Goal: Task Accomplishment & Management: Manage account settings

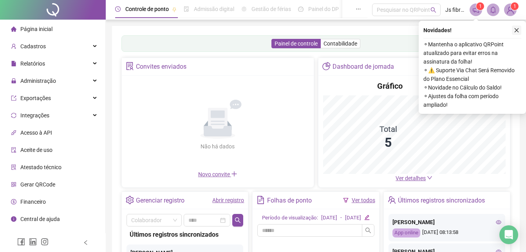
click at [517, 29] on icon "close" at bounding box center [516, 29] width 5 height 5
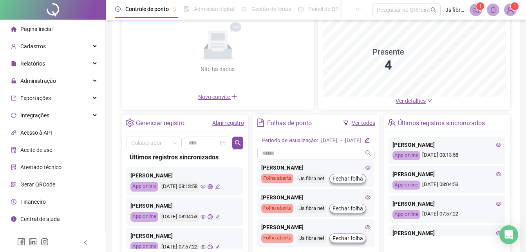
scroll to position [118, 0]
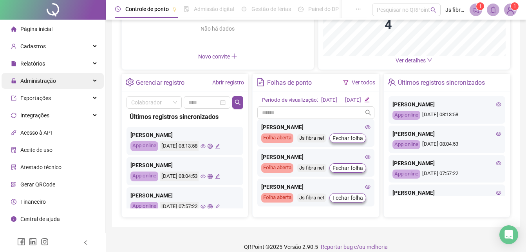
click at [49, 83] on span "Administração" at bounding box center [38, 81] width 36 height 6
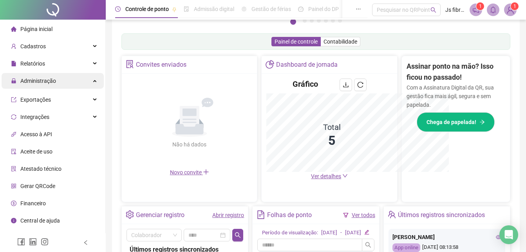
scroll to position [233, 0]
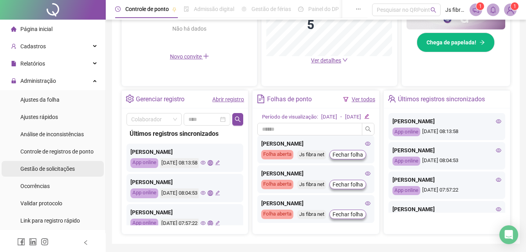
click at [57, 169] on span "Gestão de solicitações" at bounding box center [47, 168] width 54 height 6
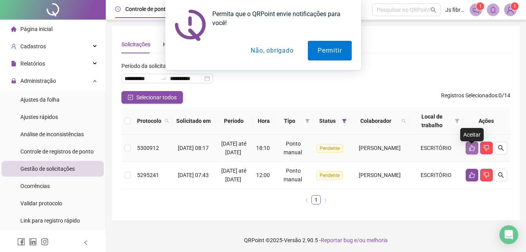
click at [471, 154] on button "button" at bounding box center [472, 147] width 13 height 13
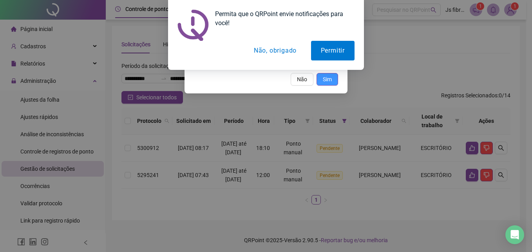
click at [324, 77] on span "Sim" at bounding box center [327, 79] width 9 height 9
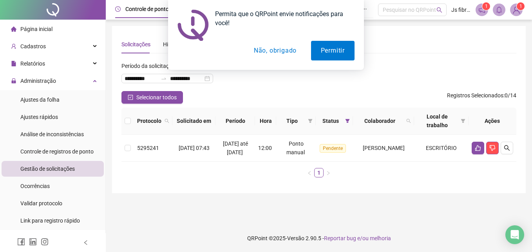
click at [280, 49] on button "Não, obrigado" at bounding box center [275, 51] width 62 height 20
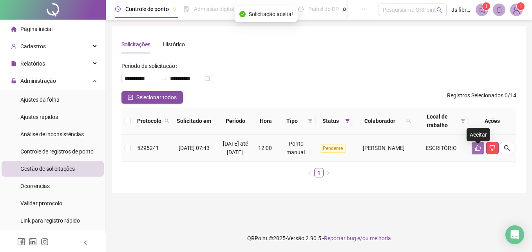
click at [477, 151] on icon "like" at bounding box center [478, 148] width 6 height 6
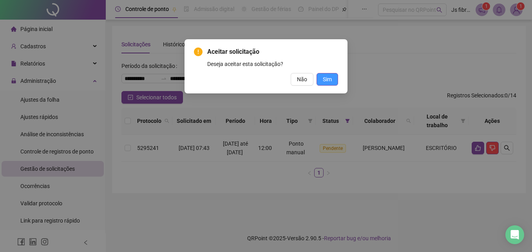
click at [328, 84] on button "Sim" at bounding box center [328, 79] width 22 height 13
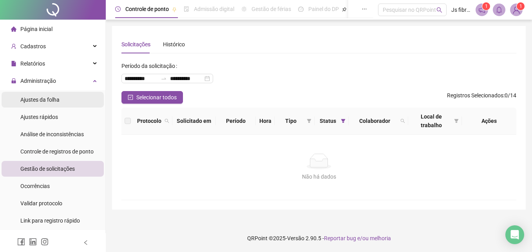
click at [52, 101] on span "Ajustes da folha" at bounding box center [39, 99] width 39 height 6
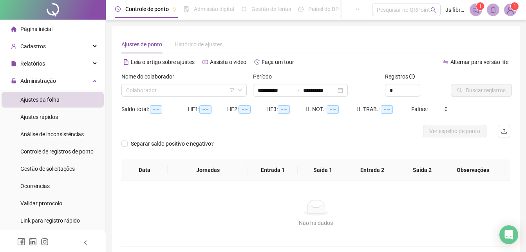
type input "**********"
click at [193, 89] on input "search" at bounding box center [180, 90] width 109 height 12
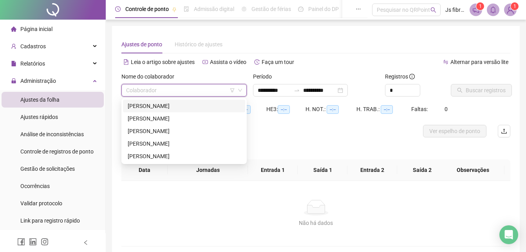
click at [177, 105] on div "ANDERSSON HENRIQUE ALVES DE SOUSA" at bounding box center [184, 105] width 113 height 9
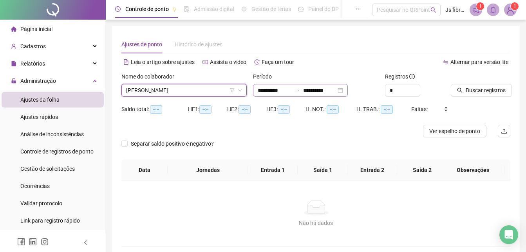
click at [348, 89] on div "**********" at bounding box center [300, 90] width 95 height 13
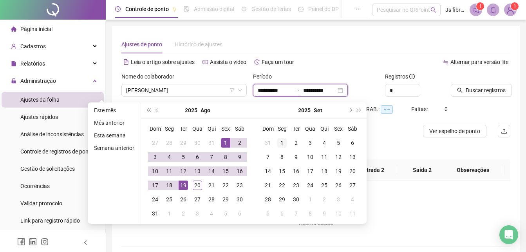
type input "**********"
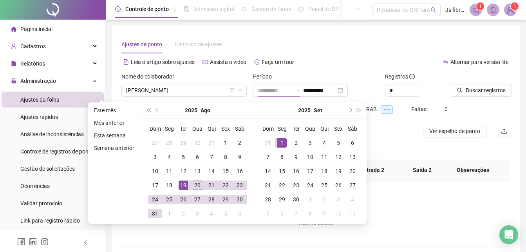
click at [279, 142] on div "1" at bounding box center [281, 142] width 9 height 9
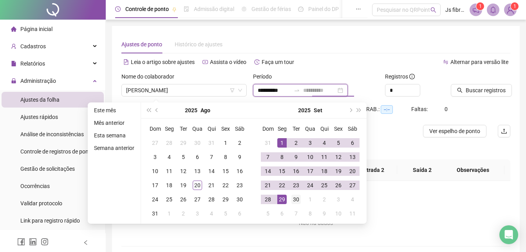
type input "**********"
click at [299, 198] on div "30" at bounding box center [295, 198] width 9 height 9
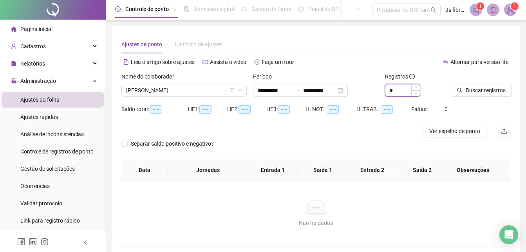
type input "*"
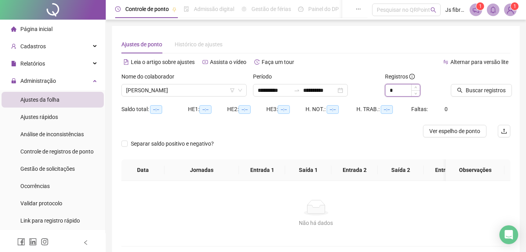
click at [415, 89] on icon "up" at bounding box center [415, 87] width 3 height 3
click at [467, 90] on span "Buscar registros" at bounding box center [486, 90] width 40 height 9
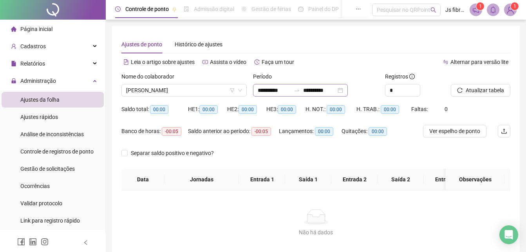
click at [348, 91] on div "**********" at bounding box center [300, 90] width 95 height 13
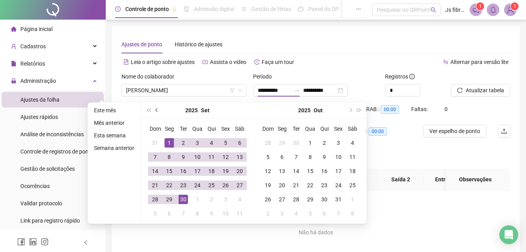
click at [156, 110] on span "prev-year" at bounding box center [158, 110] width 4 height 4
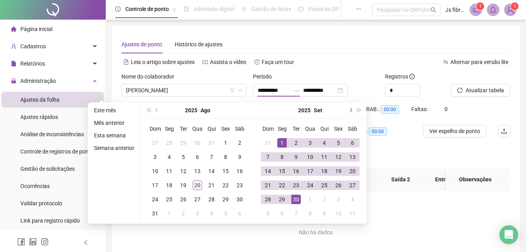
click at [351, 112] on button "next-year" at bounding box center [350, 110] width 9 height 16
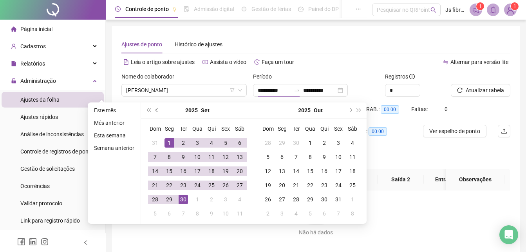
click at [154, 109] on button "prev-year" at bounding box center [157, 110] width 9 height 16
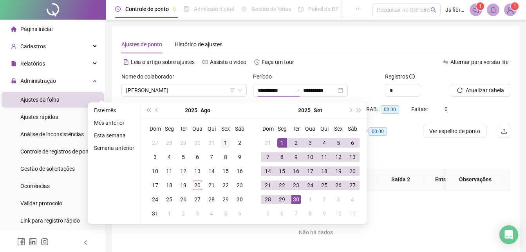
type input "**********"
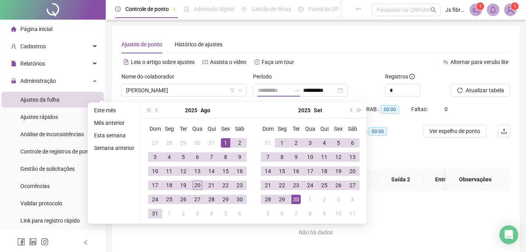
click at [222, 140] on div "1" at bounding box center [225, 142] width 9 height 9
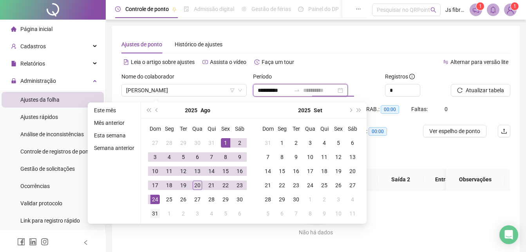
type input "**********"
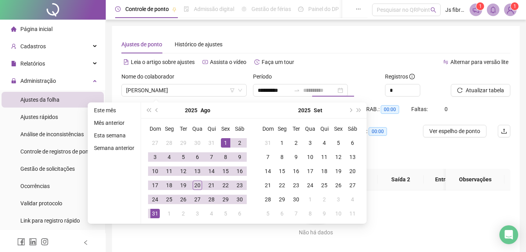
click at [159, 214] on div "31" at bounding box center [154, 212] width 9 height 9
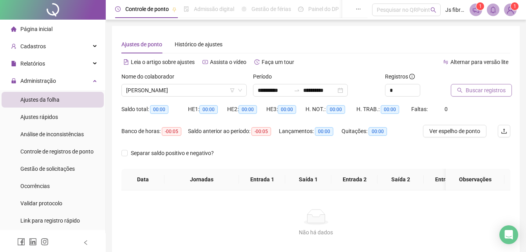
click at [470, 90] on span "Buscar registros" at bounding box center [486, 90] width 40 height 9
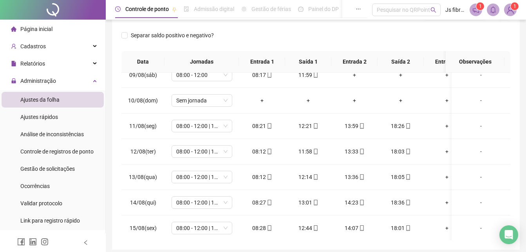
scroll to position [157, 0]
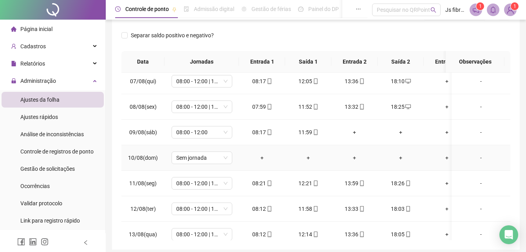
click at [204, 164] on td "Sem jornada" at bounding box center [202, 157] width 74 height 25
click at [208, 159] on span "Sem jornada" at bounding box center [201, 158] width 51 height 12
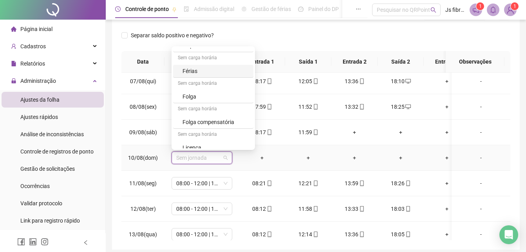
scroll to position [307, 0]
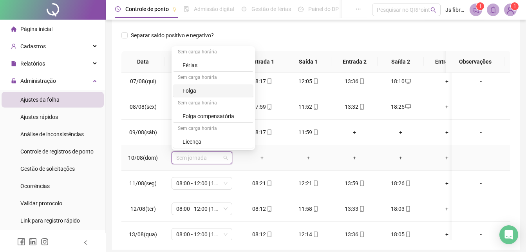
click at [211, 90] on div "Folga" at bounding box center [216, 90] width 66 height 9
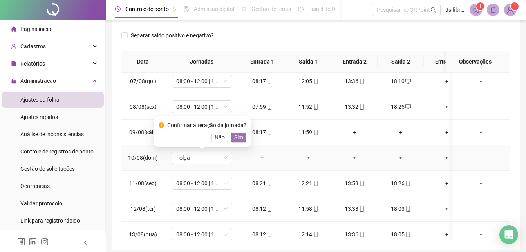
click at [236, 135] on span "Sim" at bounding box center [238, 137] width 9 height 9
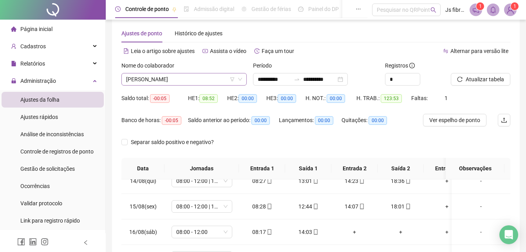
scroll to position [0, 0]
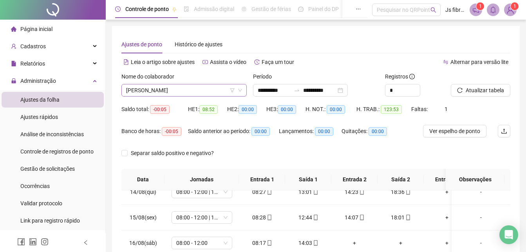
click at [240, 90] on icon "down" at bounding box center [240, 90] width 4 height 3
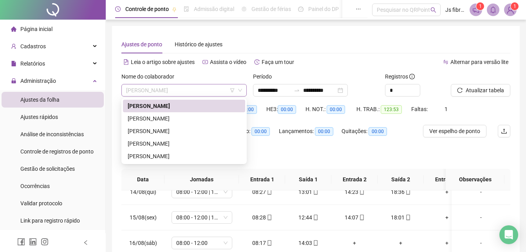
click at [210, 90] on span "ANDERSSON HENRIQUE ALVES DE SOUSA" at bounding box center [184, 90] width 116 height 12
click at [174, 117] on div "FERNANDO DE SOUZA CAIXETA" at bounding box center [184, 118] width 113 height 9
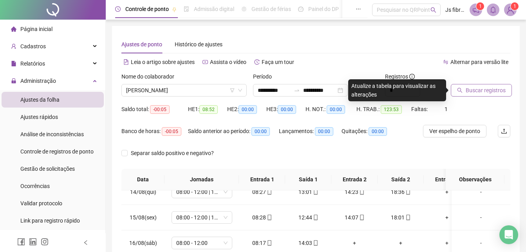
click at [477, 90] on span "Buscar registros" at bounding box center [486, 90] width 40 height 9
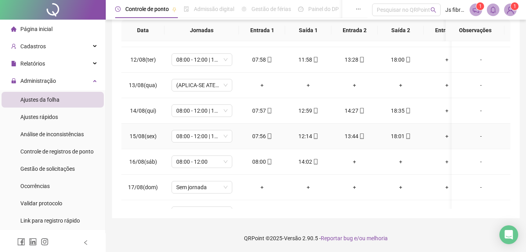
scroll to position [313, 0]
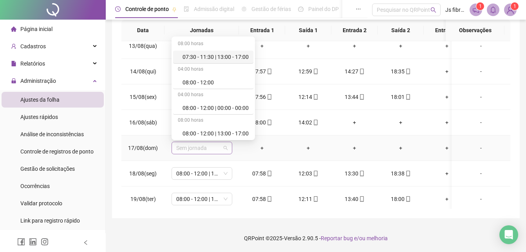
click at [197, 144] on span "Sem jornada" at bounding box center [201, 148] width 51 height 12
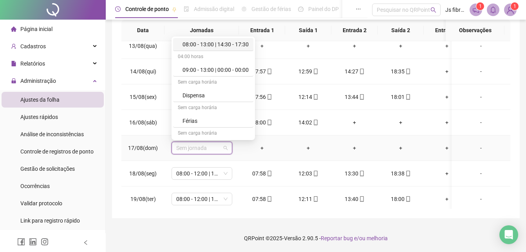
scroll to position [274, 0]
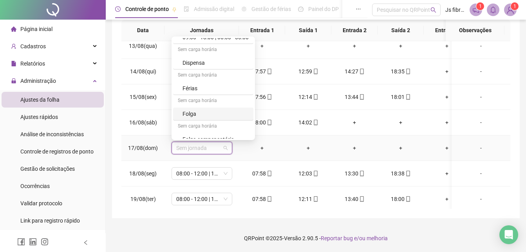
click at [204, 112] on div "Folga" at bounding box center [216, 113] width 66 height 9
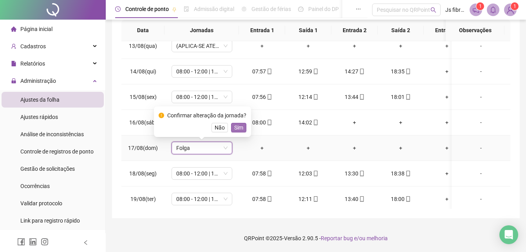
click at [235, 127] on span "Sim" at bounding box center [238, 127] width 9 height 9
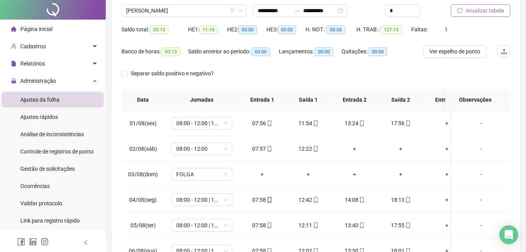
scroll to position [0, 0]
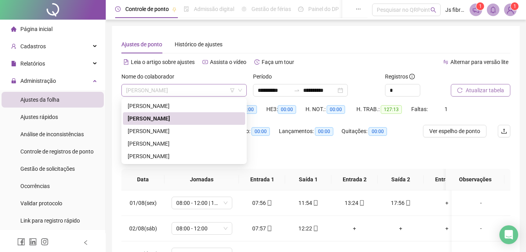
click at [239, 86] on span "FERNANDO DE SOUZA CAIXETA" at bounding box center [184, 90] width 116 height 12
click at [176, 131] on div "GABRIEL DOS SANTOS GONÇAVES" at bounding box center [184, 131] width 113 height 9
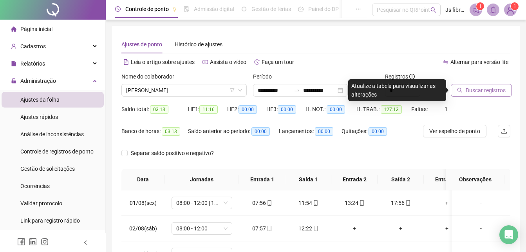
click at [476, 89] on span "Buscar registros" at bounding box center [486, 90] width 40 height 9
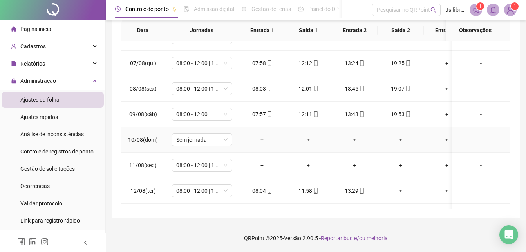
scroll to position [157, 0]
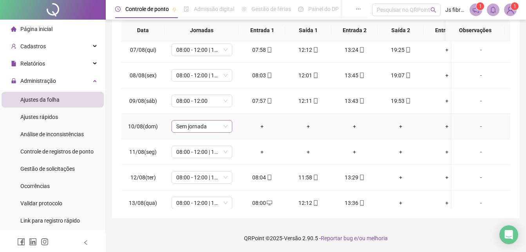
click at [227, 124] on span "Sem jornada" at bounding box center [201, 126] width 51 height 12
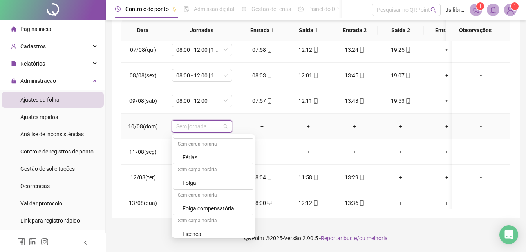
scroll to position [307, 0]
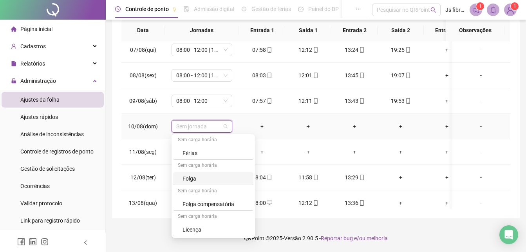
drag, startPoint x: 190, startPoint y: 177, endPoint x: 217, endPoint y: 167, distance: 28.3
click at [190, 177] on div "Folga" at bounding box center [216, 178] width 66 height 9
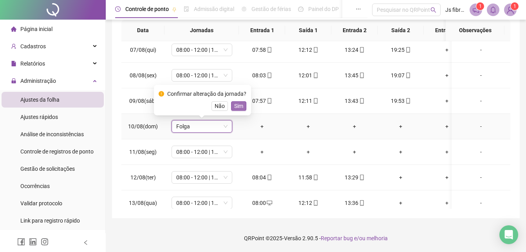
click at [234, 107] on span "Sim" at bounding box center [238, 105] width 9 height 9
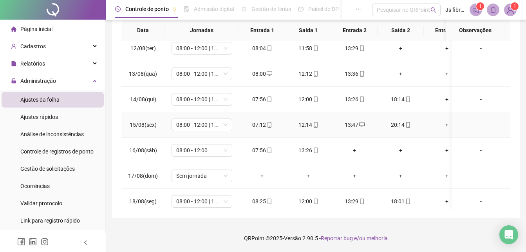
scroll to position [313, 0]
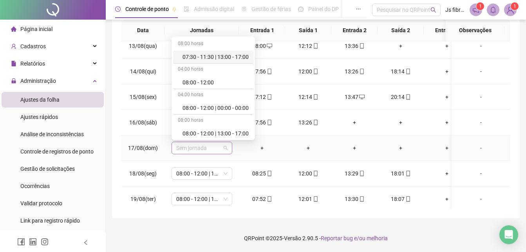
click at [220, 148] on span "Sem jornada" at bounding box center [201, 148] width 51 height 12
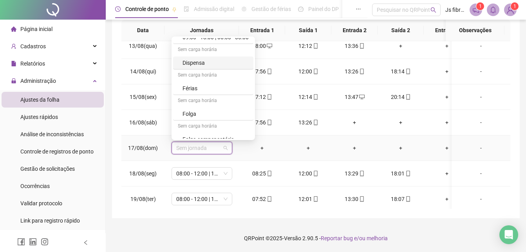
scroll to position [307, 0]
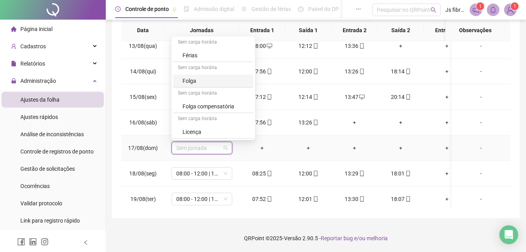
click at [189, 77] on div "Folga" at bounding box center [216, 80] width 66 height 9
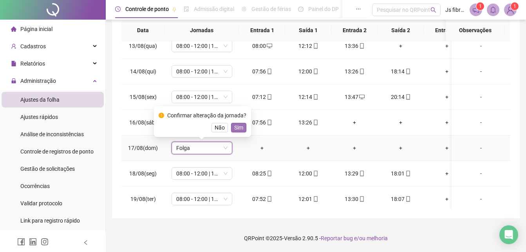
click at [239, 127] on span "Sim" at bounding box center [238, 127] width 9 height 9
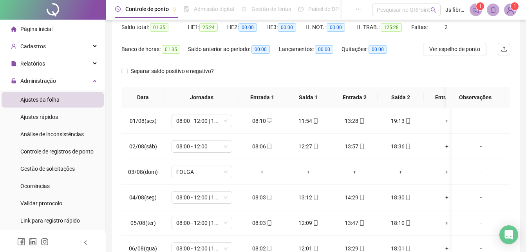
scroll to position [0, 0]
